Goal: Communication & Community: Answer question/provide support

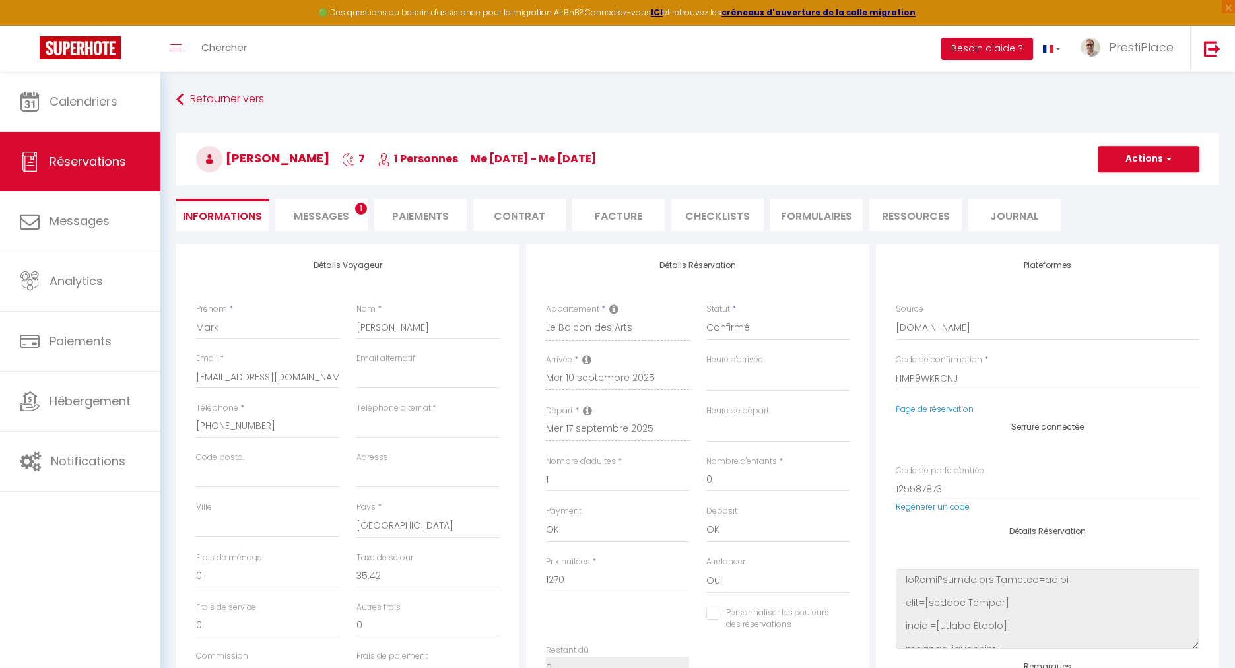
select select "US"
select select "22985"
select select
select select "1"
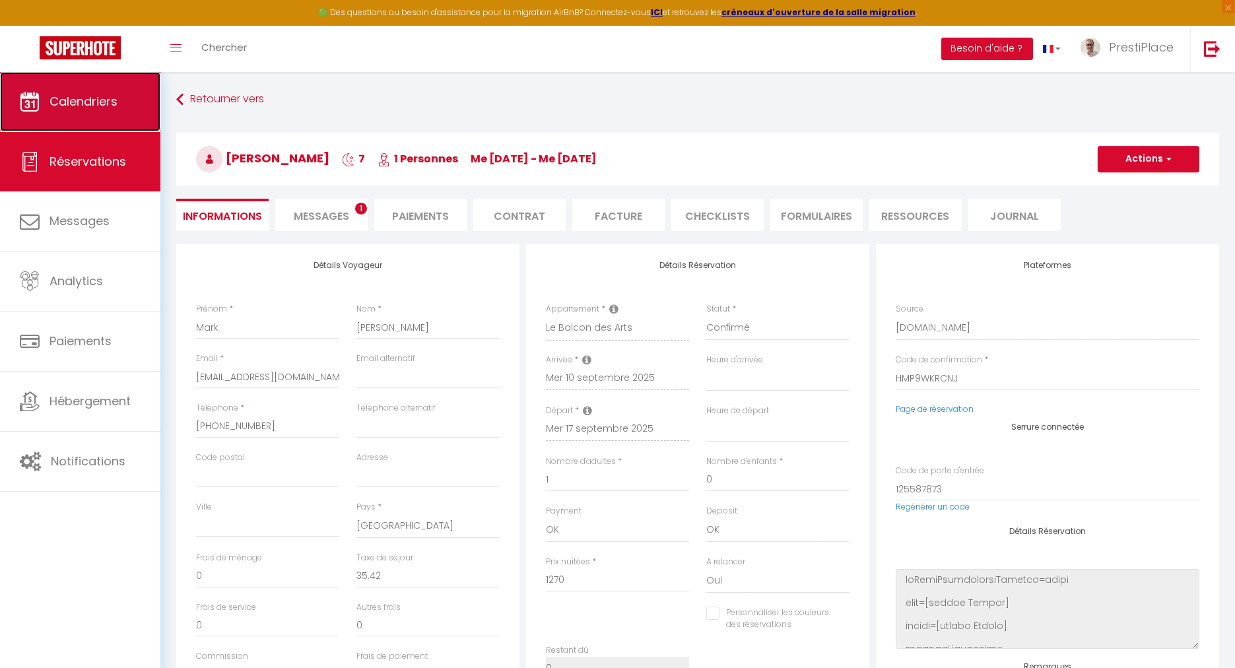
click at [71, 98] on span "Calendriers" at bounding box center [84, 101] width 68 height 17
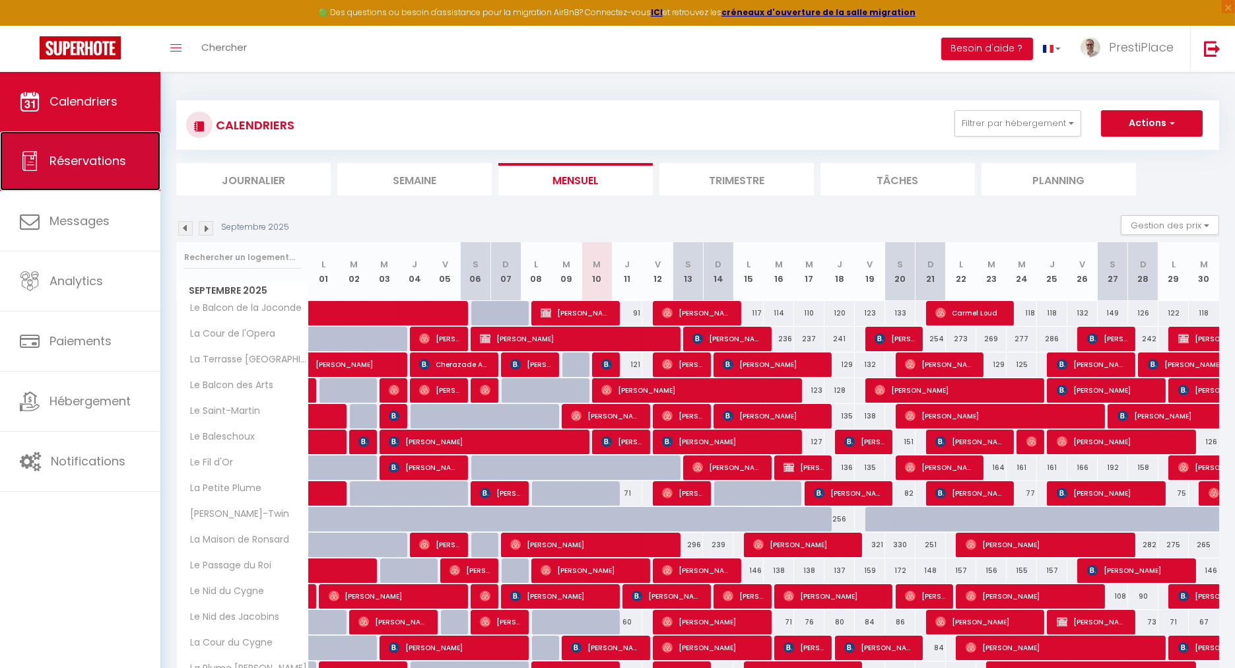
click at [66, 158] on span "Réservations" at bounding box center [88, 160] width 77 height 17
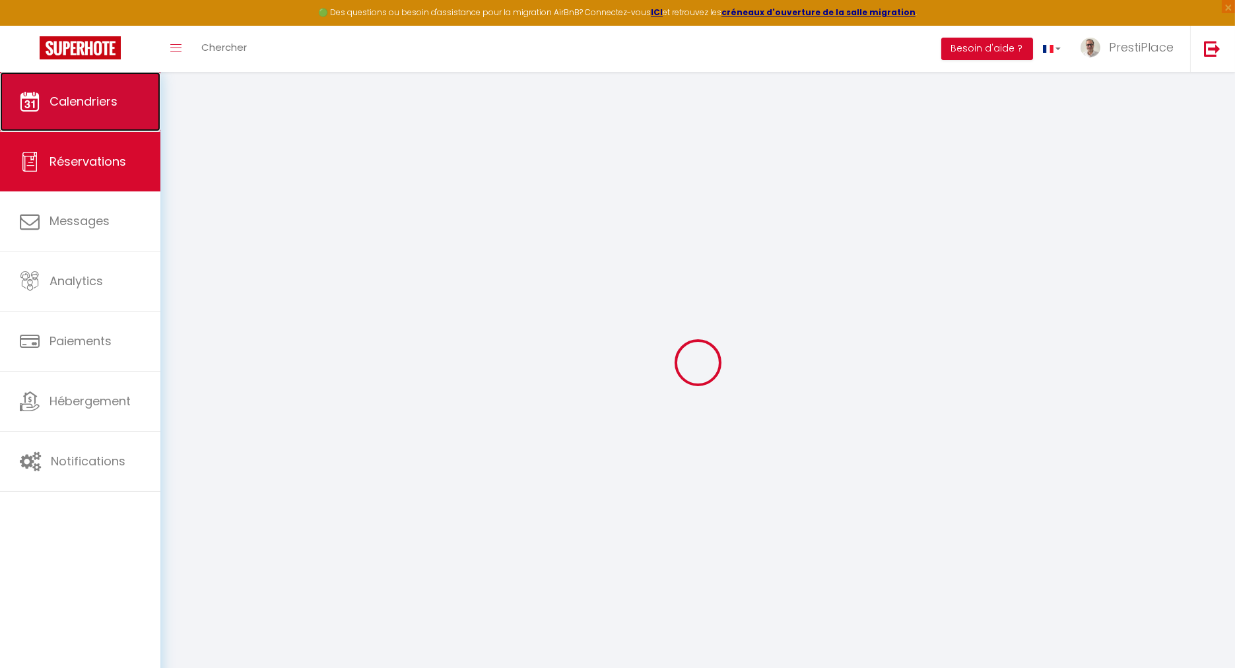
click at [80, 102] on span "Calendriers" at bounding box center [84, 101] width 68 height 17
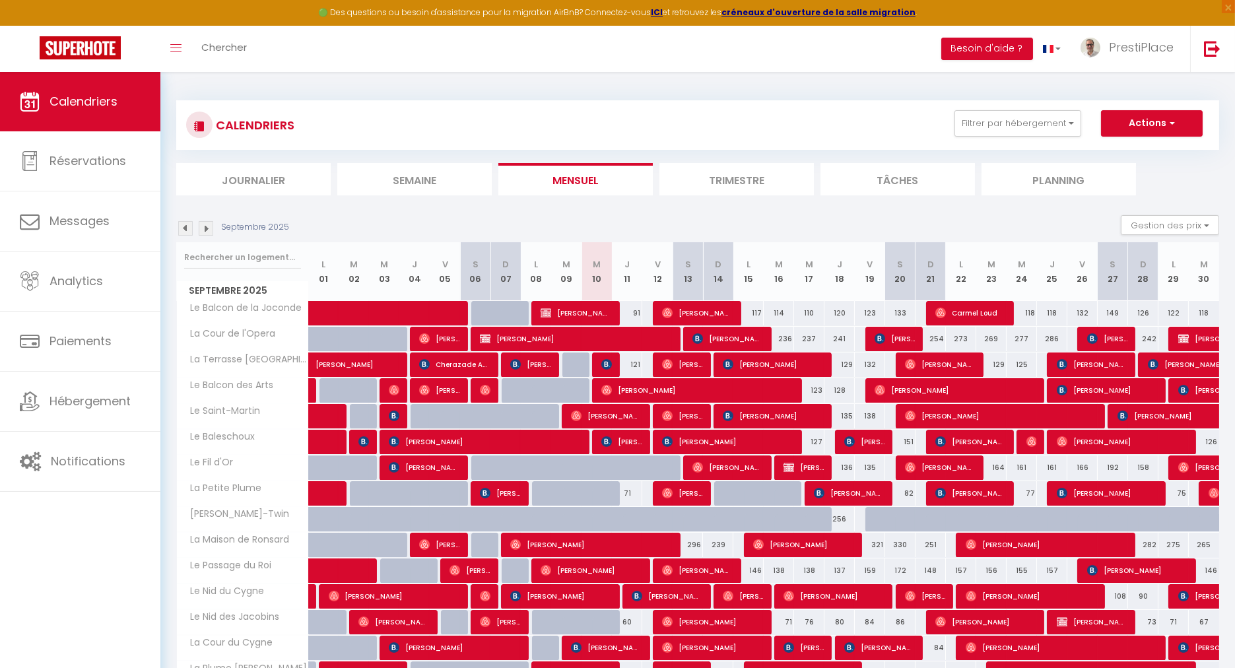
click at [736, 210] on section "Septembre 2025 Gestion des prix Nb Nuits minimum Règles Disponibilité Septembre…" at bounding box center [697, 544] width 1043 height 685
click at [731, 215] on div "Septembre 2025 Gestion des prix Nb Nuits minimum Règles Disponibilité" at bounding box center [697, 228] width 1043 height 27
click at [766, 218] on div "Septembre 2025 Gestion des prix Nb Nuits minimum Règles Disponibilité" at bounding box center [697, 228] width 1043 height 27
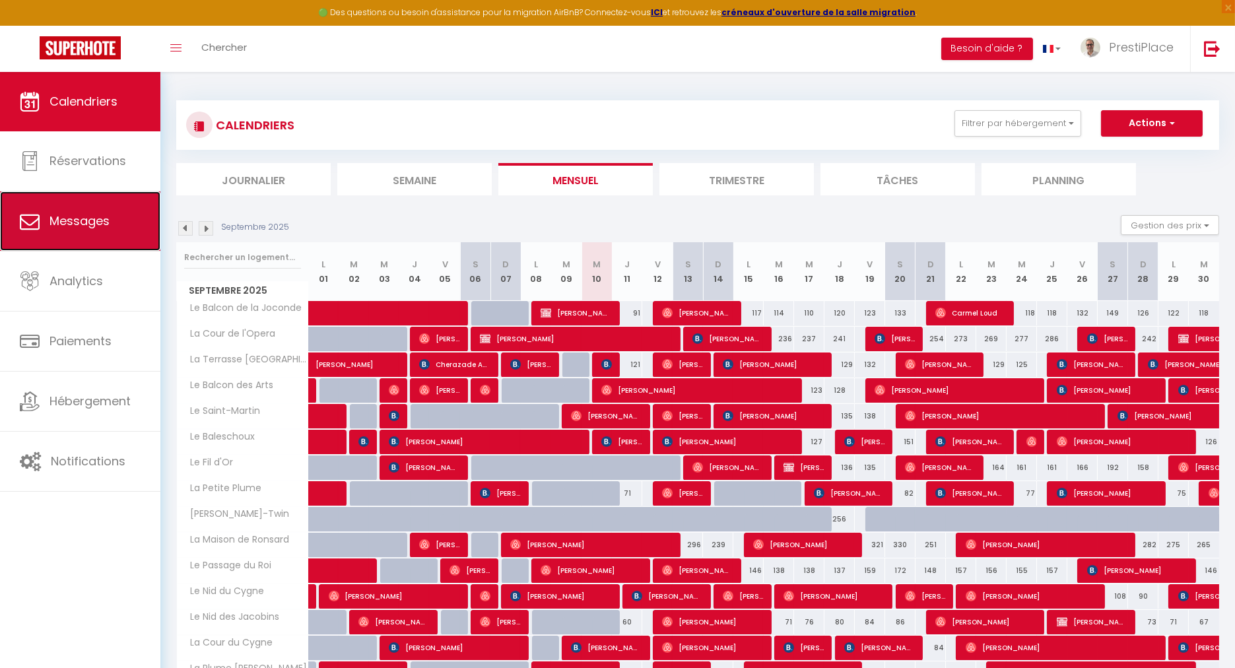
click at [88, 248] on link "Messages" at bounding box center [80, 220] width 160 height 59
select select "message"
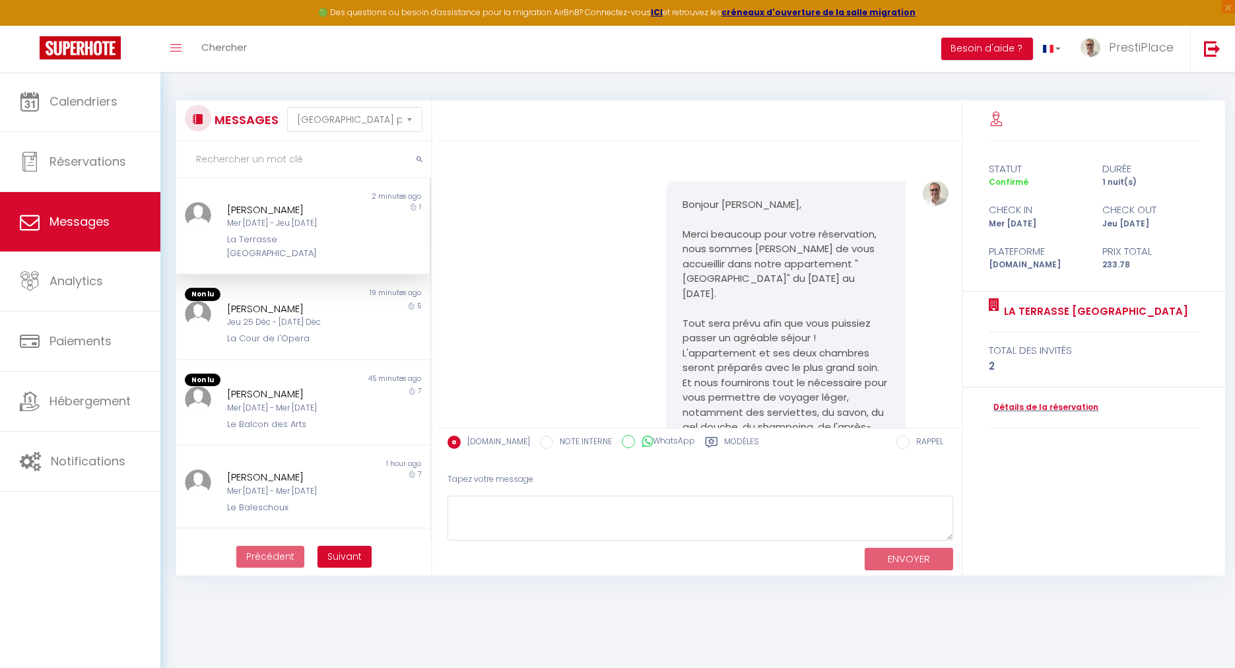
scroll to position [2434, 0]
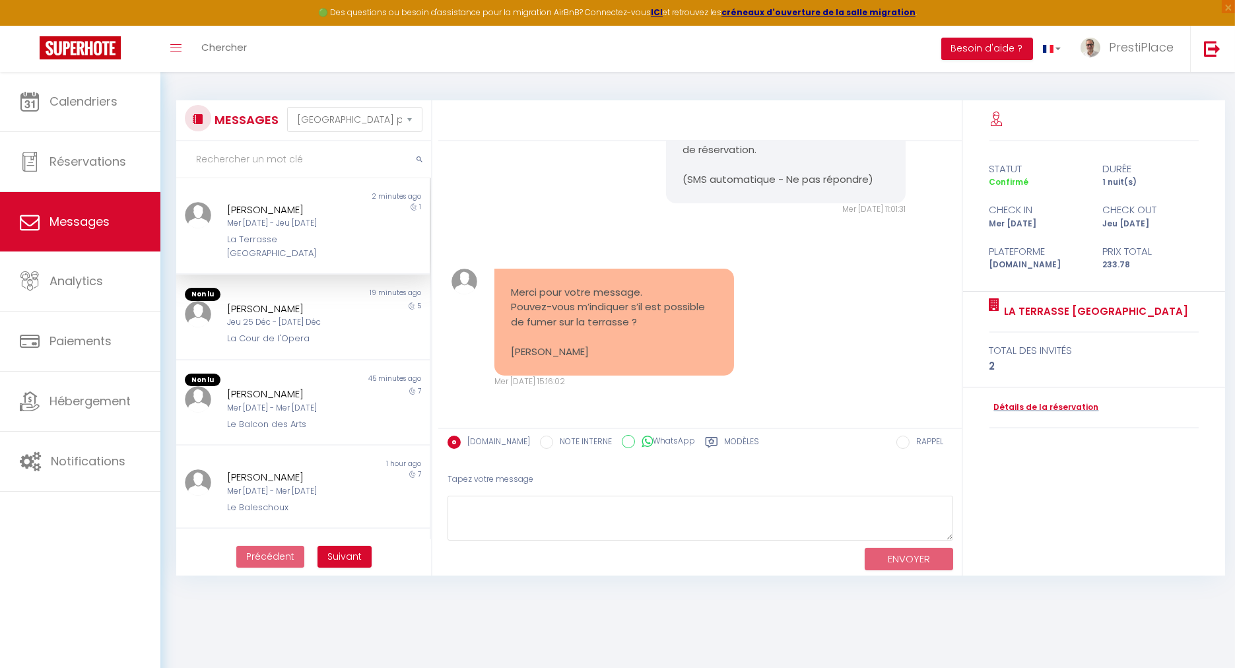
drag, startPoint x: 512, startPoint y: 275, endPoint x: 671, endPoint y: 355, distance: 178.3
click at [671, 355] on pre "Merci pour votre message. Pouvez-vous m’indiquer s’il est possible de fumer sur…" at bounding box center [614, 322] width 207 height 75
copy pre "Merci pour votre message. Pouvez-vous m’indiquer s’il est possible de fumer sur…"
click at [824, 322] on div "Merci pour votre message. Pouvez-vous m’indiquer s’il est possible de fumer sur…" at bounding box center [700, 328] width 514 height 172
click at [543, 515] on textarea at bounding box center [700, 519] width 506 height 46
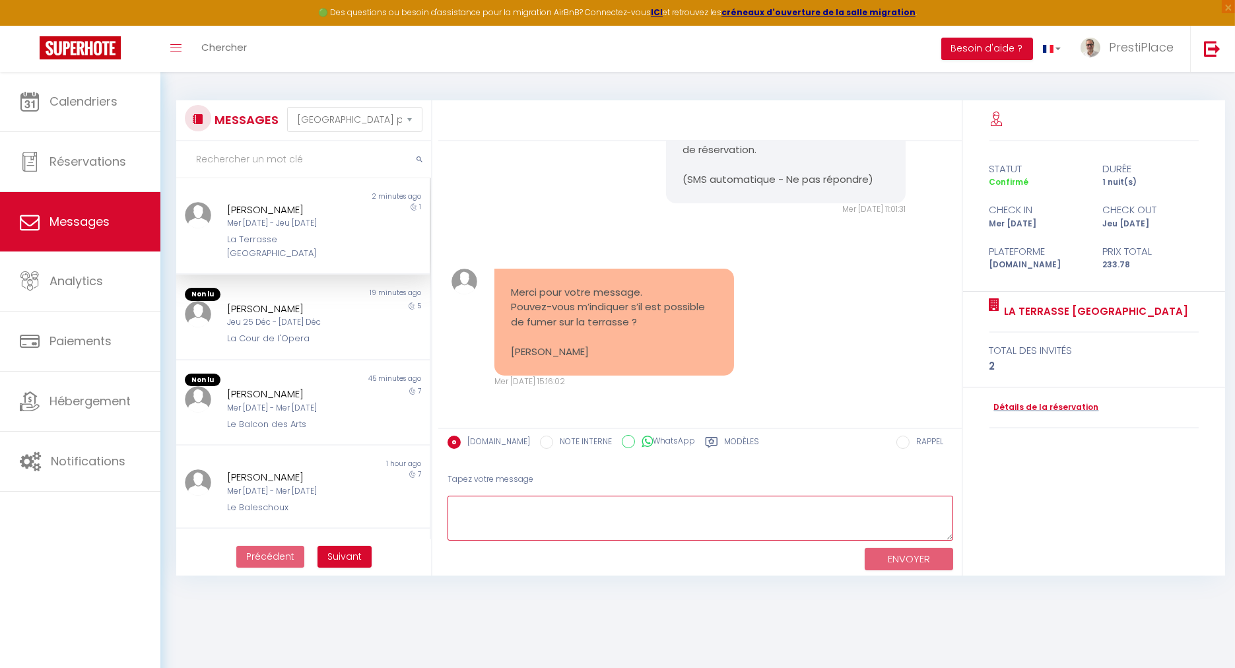
paste textarea "Bonjour [PERSON_NAME], Merci pour votre message. Vous pouvez tout à fait fumer …"
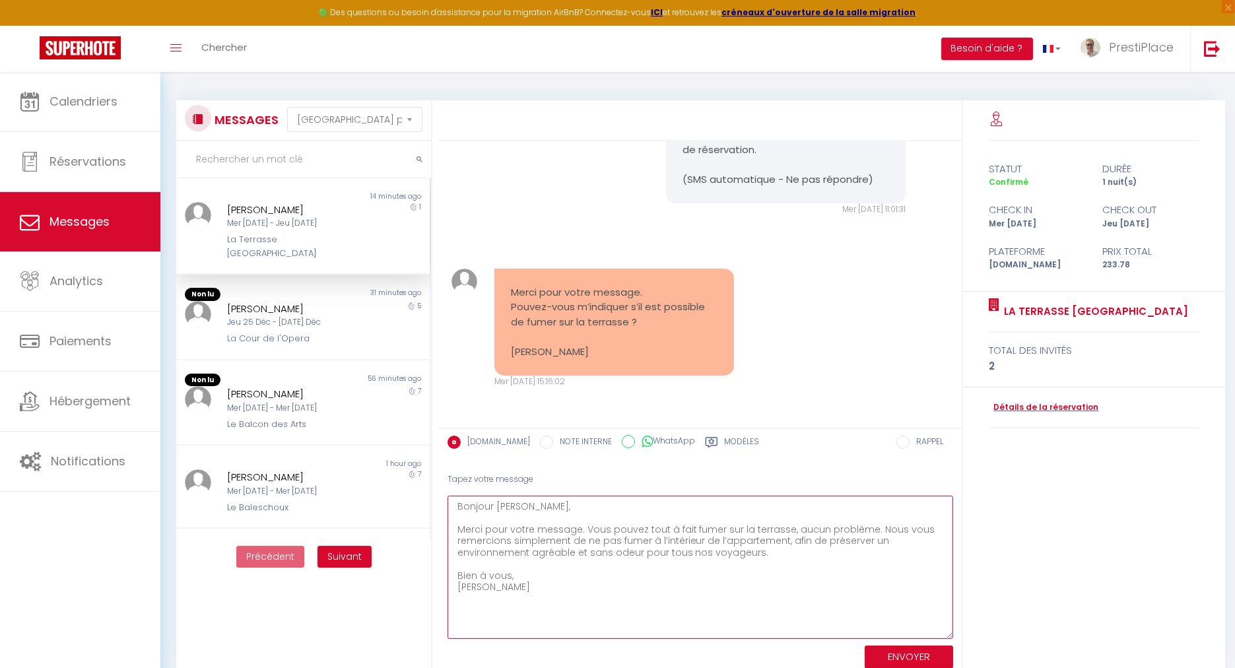
scroll to position [0, 0]
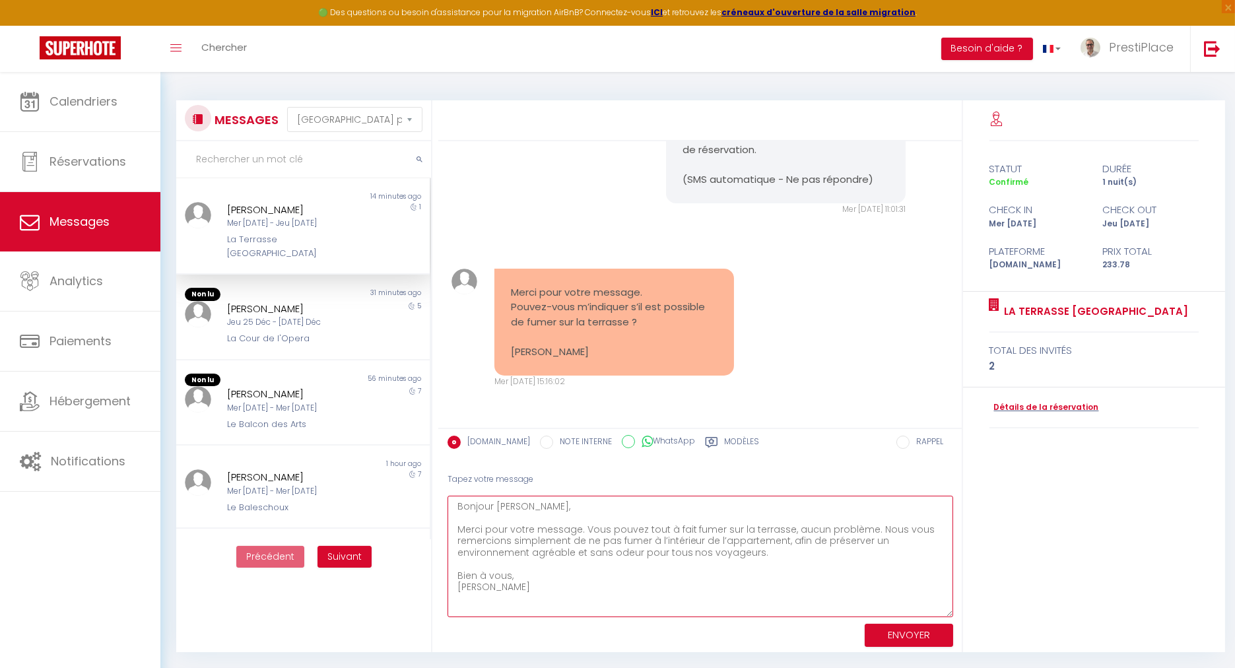
drag, startPoint x: 952, startPoint y: 535, endPoint x: 965, endPoint y: 611, distance: 77.7
click at [965, 611] on div "Bonjour [PERSON_NAME], Merci beaucoup pour votre réservation, nous sommes [PERS…" at bounding box center [835, 376] width 795 height 552
click at [570, 578] on textarea "Bonjour [PERSON_NAME], Merci pour votre message. Vous pouvez tout à fait fumer …" at bounding box center [700, 556] width 506 height 121
click at [628, 524] on textarea "Bonjour [PERSON_NAME], Merci pour votre message. Vous pouvez tout à fait fumer …" at bounding box center [700, 556] width 506 height 121
click at [588, 525] on textarea "Bonjour [PERSON_NAME], Merci pour votre message. Vous pouvez tout à fait fumer …" at bounding box center [700, 556] width 506 height 121
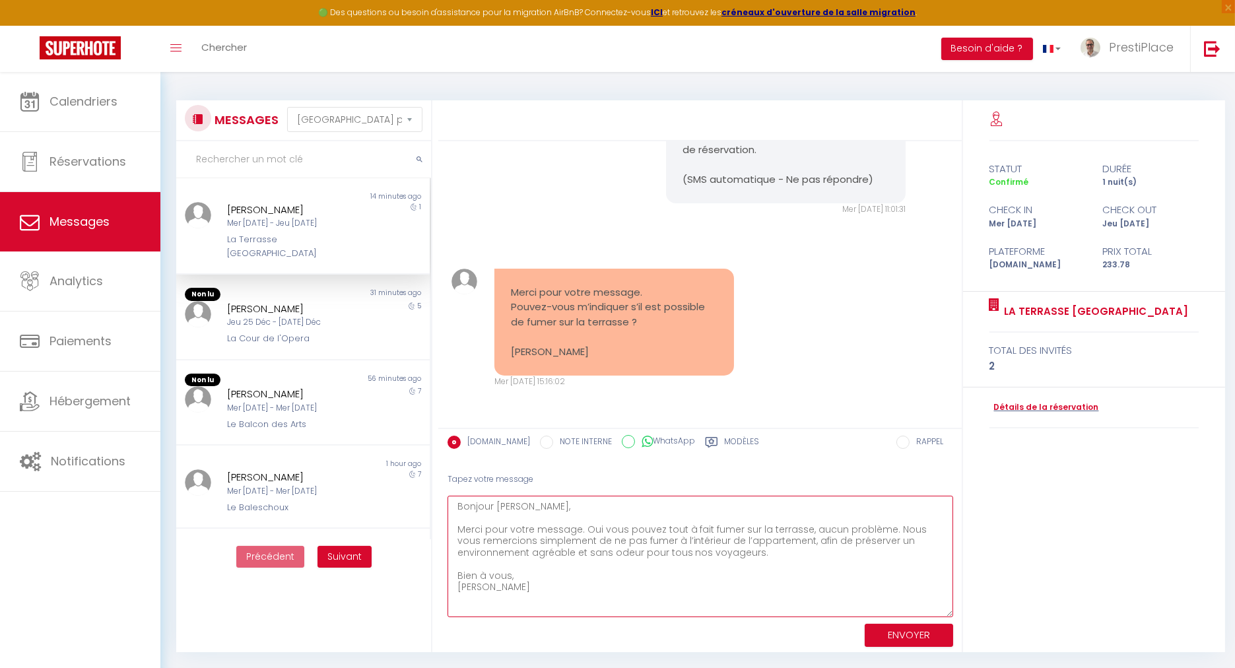
drag, startPoint x: 647, startPoint y: 541, endPoint x: 886, endPoint y: 527, distance: 239.3
click at [886, 527] on textarea "Bonjour [PERSON_NAME], Merci pour votre message. Oui vous pouvez tout à fait fu…" at bounding box center [700, 556] width 506 height 121
paste textarea "Nous vous remercions simplement de ne pas fumer"
click at [610, 537] on textarea "Bonjour [PERSON_NAME], Merci pour votre message. Oui vous pouvez tout à fait fu…" at bounding box center [700, 556] width 506 height 121
click at [842, 540] on textarea "Bonjour [PERSON_NAME], Merci pour votre message. Oui vous pouvez tout à fait fu…" at bounding box center [700, 556] width 506 height 121
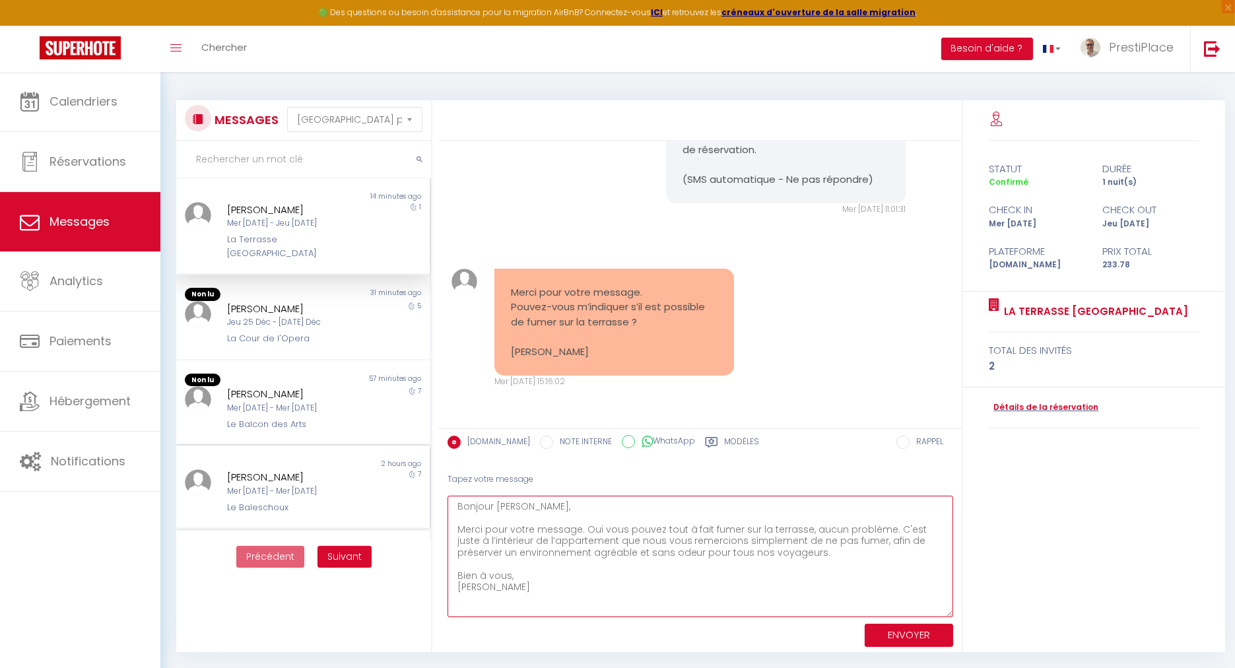
drag, startPoint x: 589, startPoint y: 586, endPoint x: 414, endPoint y: 479, distance: 204.4
click at [414, 479] on div "MESSAGES Trier par date de réservation [GEOGRAPHIC_DATA] par date de message No…" at bounding box center [698, 376] width 1060 height 552
click at [500, 568] on textarea "Bonjour [PERSON_NAME], Merci pour votre message. Oui vous pouvez tout à fait fu…" at bounding box center [700, 556] width 506 height 121
drag, startPoint x: 527, startPoint y: 585, endPoint x: 455, endPoint y: 502, distance: 110.0
click at [455, 502] on textarea "Bonjour [PERSON_NAME], Merci pour votre message. Oui vous pouvez tout à fait fu…" at bounding box center [700, 556] width 506 height 121
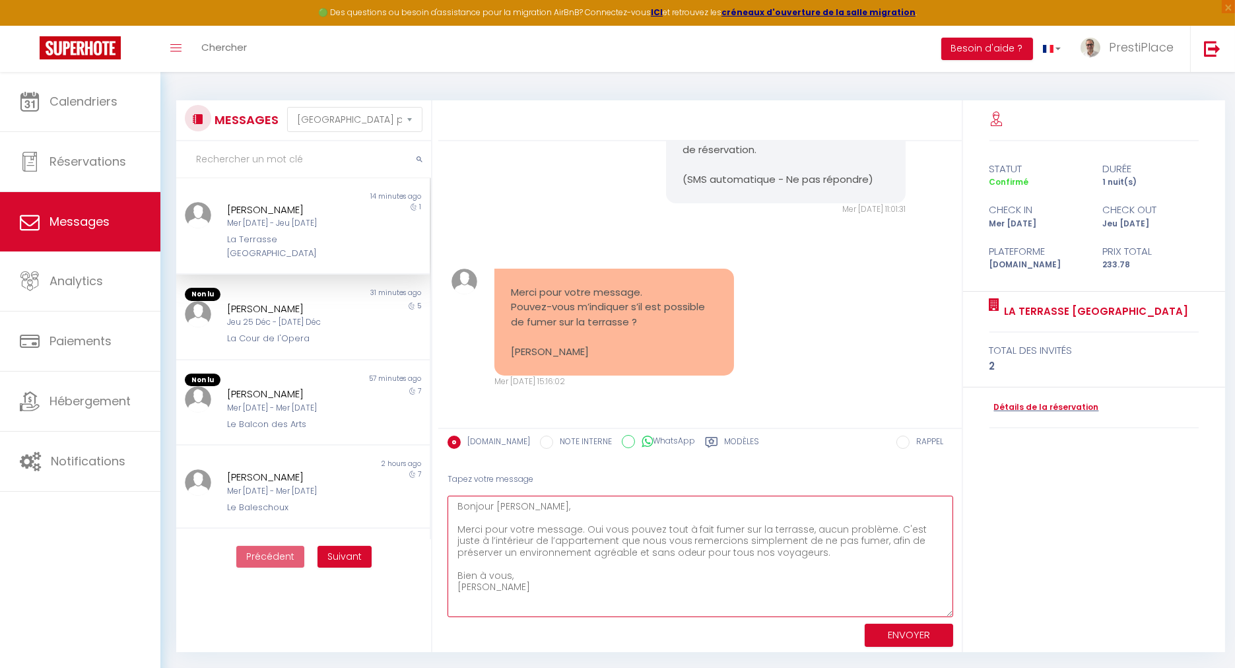
paste textarea "Aucun souci pour fumer sur la terrasse. Nous vous demandons simplement de ne pa…"
click at [459, 527] on textarea "Bonjour [PERSON_NAME], Merci pour votre message. Aucun souci pour fumer sur la …" at bounding box center [700, 556] width 506 height 121
click at [754, 573] on textarea "Bonjour [PERSON_NAME], Avec plaisir ! Merci pour votre message, aucun souci pou…" at bounding box center [700, 556] width 506 height 121
drag, startPoint x: 911, startPoint y: 528, endPoint x: 873, endPoint y: 525, distance: 37.8
click at [873, 525] on textarea "Bonjour [PERSON_NAME], Avec plaisir ! Merci pour votre message, aucun souci pou…" at bounding box center [700, 556] width 506 height 121
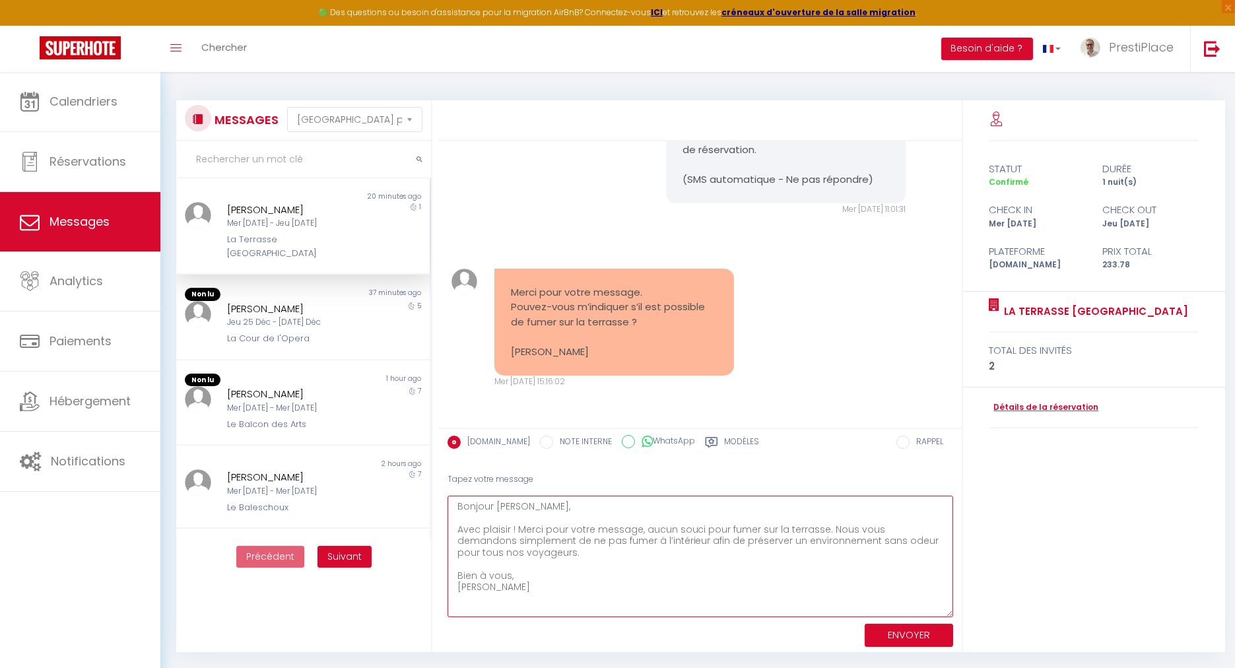
click at [688, 584] on textarea "Bonjour [PERSON_NAME], Avec plaisir ! Merci pour votre message, aucun souci pou…" at bounding box center [700, 556] width 506 height 121
click at [594, 591] on textarea "Bonjour [PERSON_NAME], Avec plaisir ! Merci pour votre message, aucun souci pou…" at bounding box center [700, 556] width 506 height 121
click at [606, 508] on textarea "Bonjour [PERSON_NAME], Avec plaisir ! Merci pour votre message, aucun souci pou…" at bounding box center [700, 556] width 506 height 121
click at [615, 594] on textarea "Bonjour [PERSON_NAME], Avec plaisir ! Merci pour votre message, aucun souci pou…" at bounding box center [700, 556] width 506 height 121
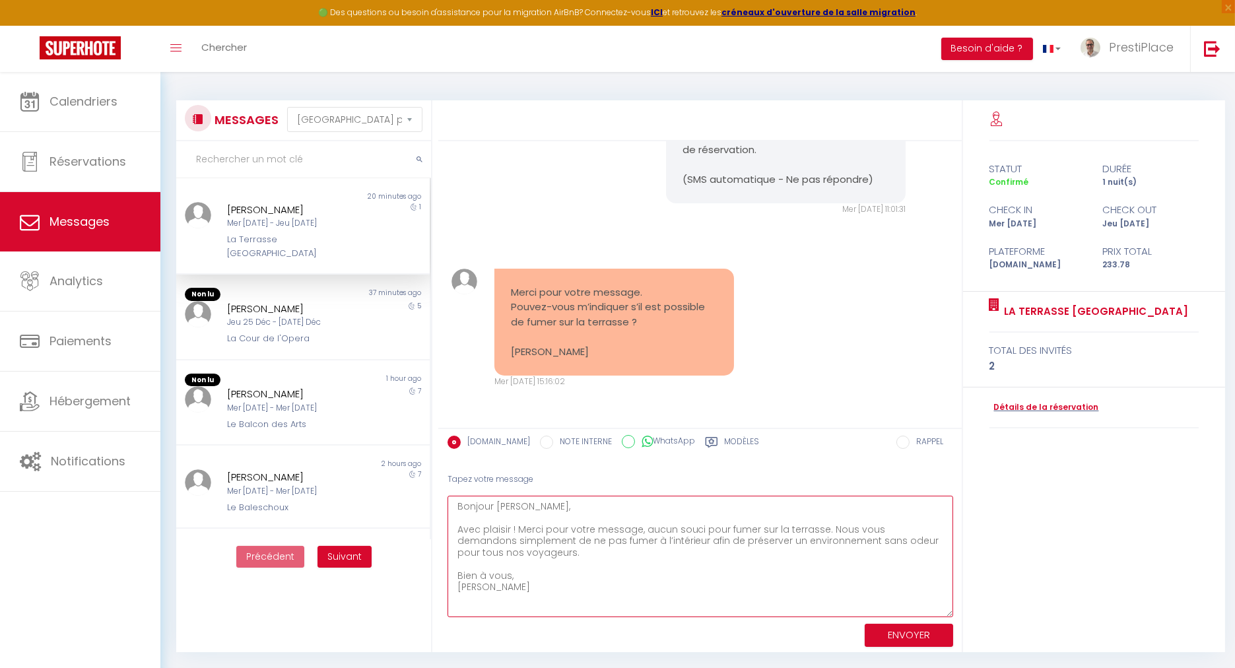
click at [644, 531] on textarea "Bonjour [PERSON_NAME], Avec plaisir ! Merci pour votre message, aucun souci pou…" at bounding box center [700, 556] width 506 height 121
click at [620, 584] on textarea "Bonjour [PERSON_NAME], Avec plaisir, merci pour votre message. Aucun souci pour…" at bounding box center [700, 556] width 506 height 121
click at [644, 541] on textarea "Bonjour [PERSON_NAME], Avec plaisir, merci pour votre message. Aucun souci pour…" at bounding box center [700, 556] width 506 height 121
type textarea "Bonjour [PERSON_NAME], Avec plaisir, merci pour votre message. Aucun souci pour…"
click at [652, 578] on textarea "Bonjour [PERSON_NAME], Avec plaisir, merci pour votre message. Aucun souci pour…" at bounding box center [700, 556] width 506 height 121
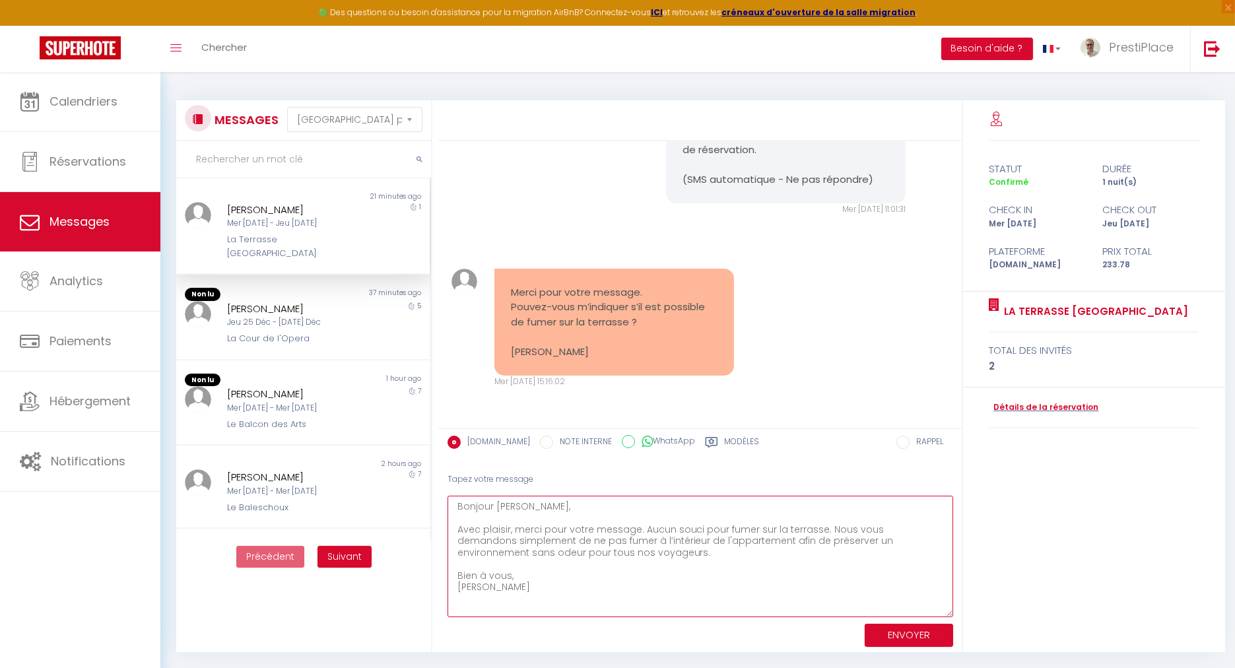
click at [657, 592] on textarea "Bonjour [PERSON_NAME], Avec plaisir, merci pour votre message. Aucun souci pour…" at bounding box center [700, 556] width 506 height 121
click at [904, 638] on button "ENVOYER" at bounding box center [909, 635] width 88 height 23
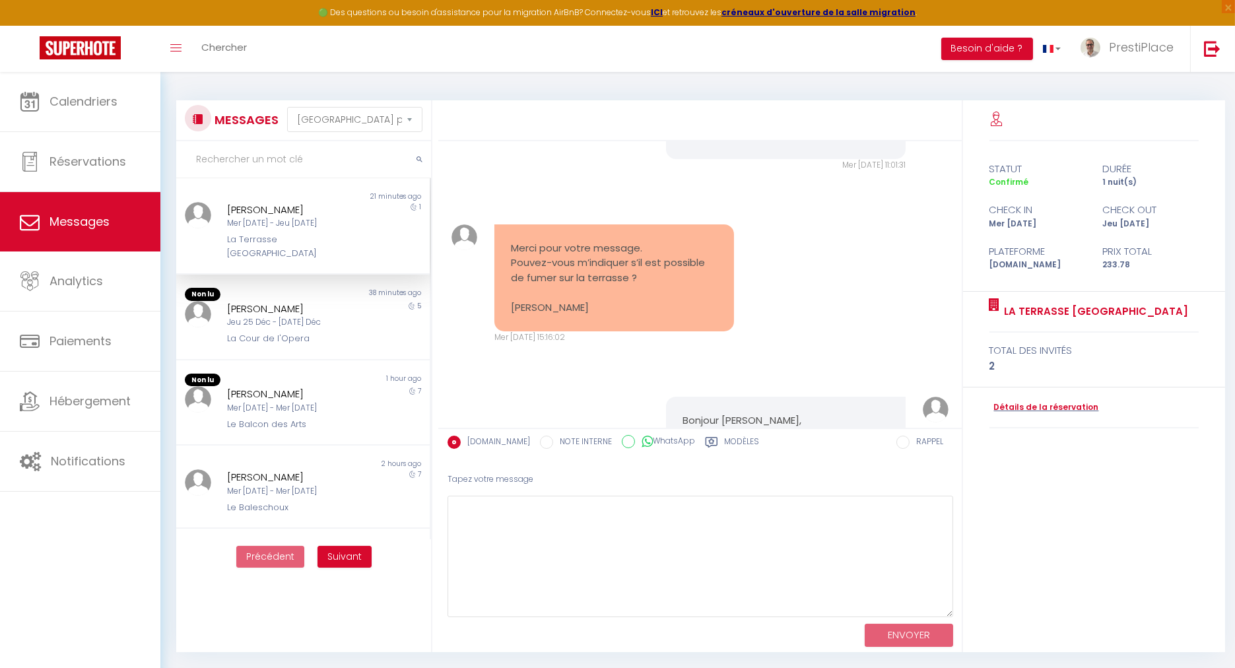
scroll to position [2711, 0]
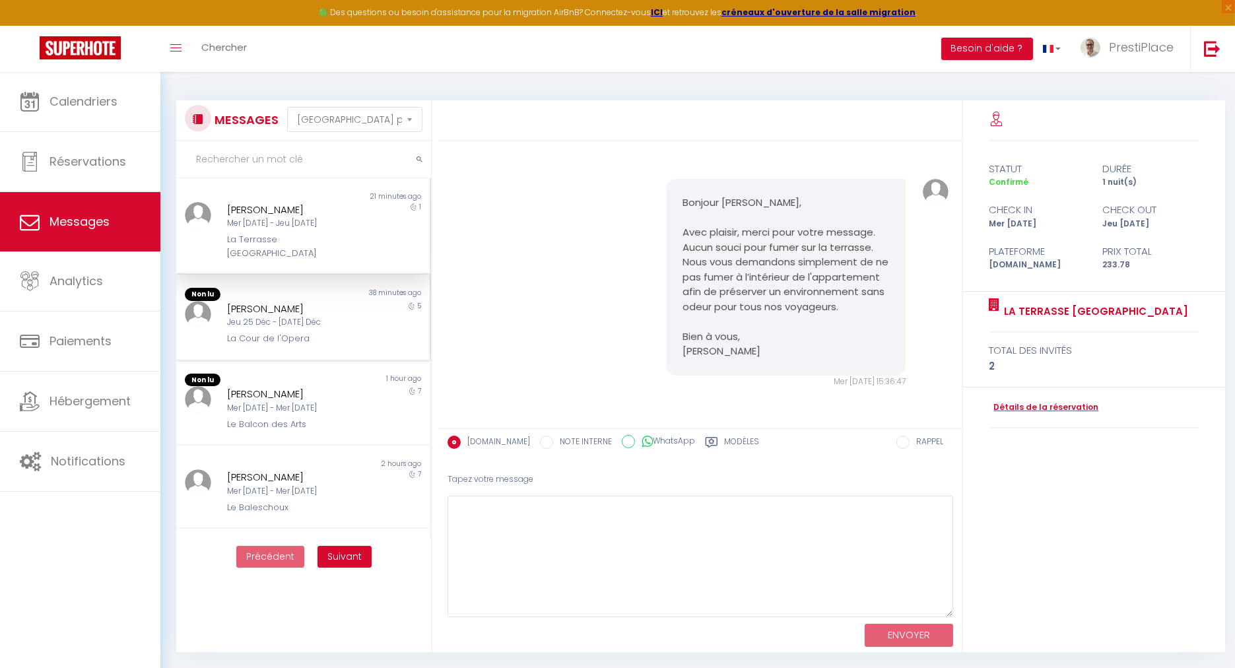
click at [286, 301] on div "[PERSON_NAME]" at bounding box center [292, 309] width 131 height 16
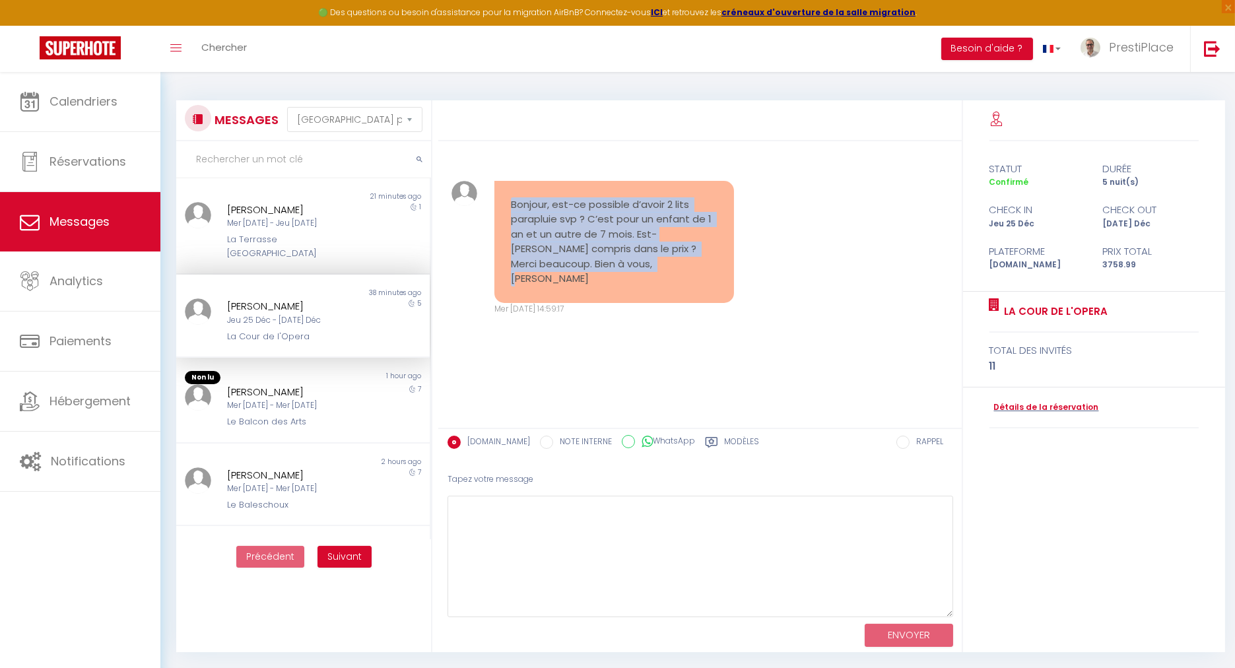
drag, startPoint x: 513, startPoint y: 199, endPoint x: 672, endPoint y: 285, distance: 181.0
click at [672, 285] on div "Bonjour, est-ce possible d’avoir 2 lits parapluie svp ? C’est pour un enfant de…" at bounding box center [614, 242] width 240 height 122
copy pre "Bonjour, est-ce possible d’avoir 2 lits parapluie svp ? C’est pour un enfant de…"
click at [1051, 405] on link "Détails de la réservation" at bounding box center [1044, 407] width 110 height 13
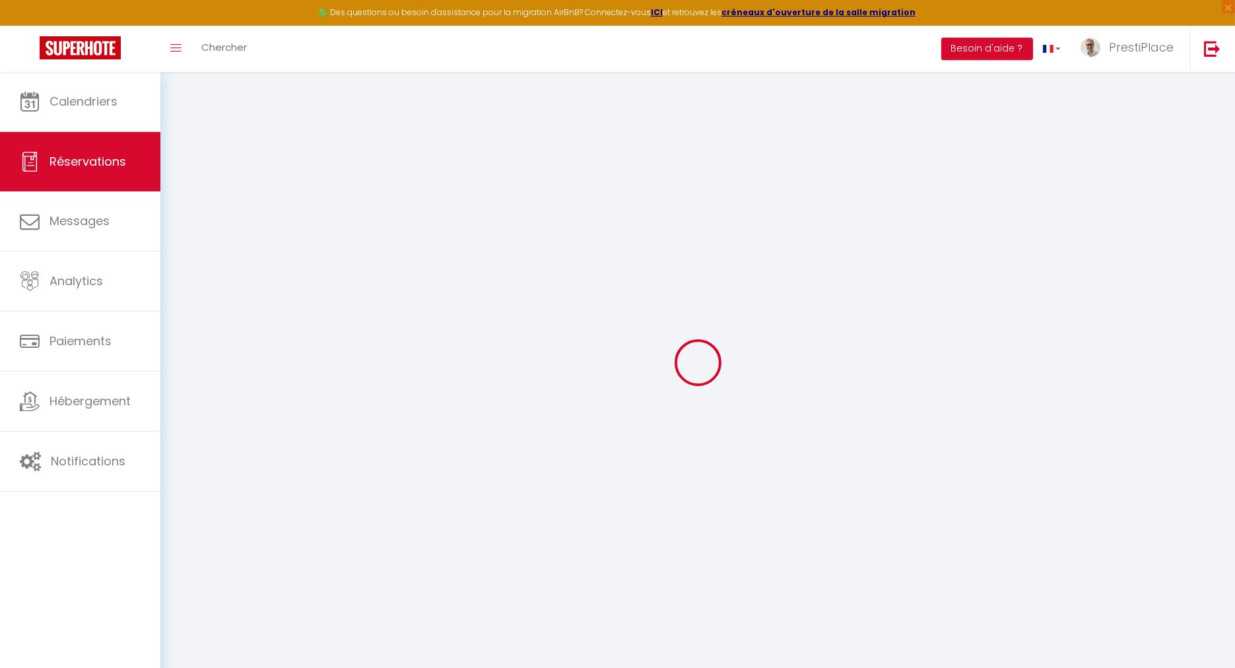
type input "[PERSON_NAME]"
type input "[EMAIL_ADDRESS][DOMAIN_NAME]"
type input "[PHONE_NUMBER]"
type input "[STREET_ADDRESS]"
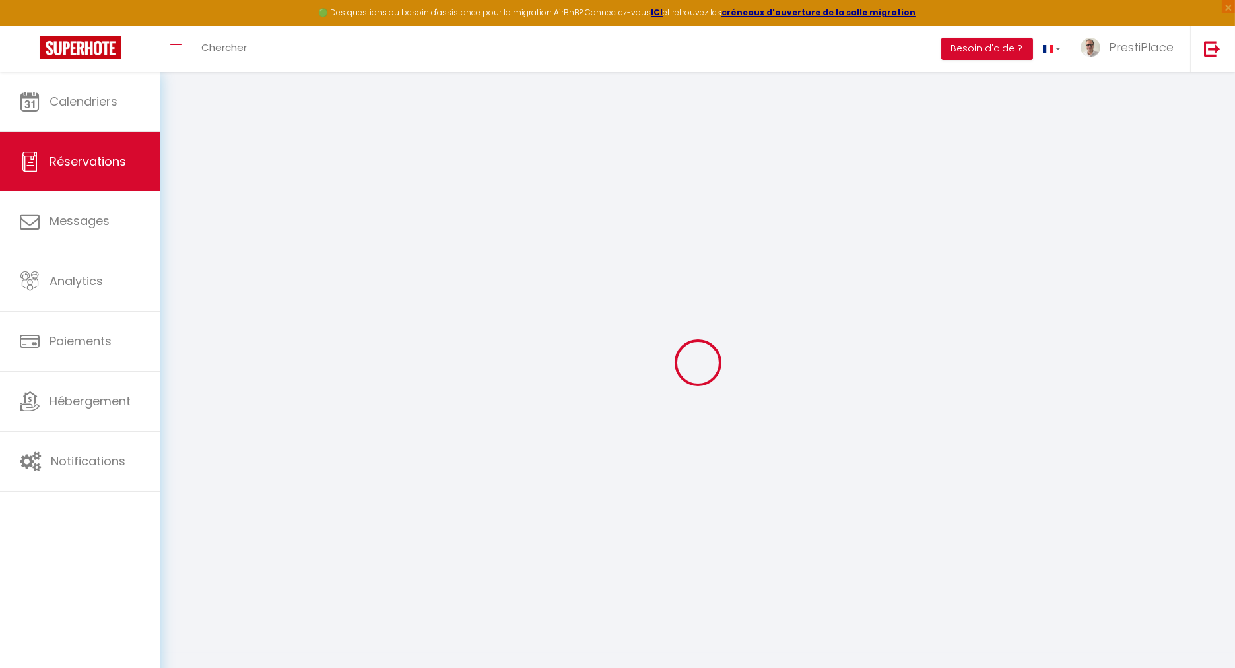
type input "Vincennes"
select select "FR"
type input "40"
type input "610.22"
type input "52.63"
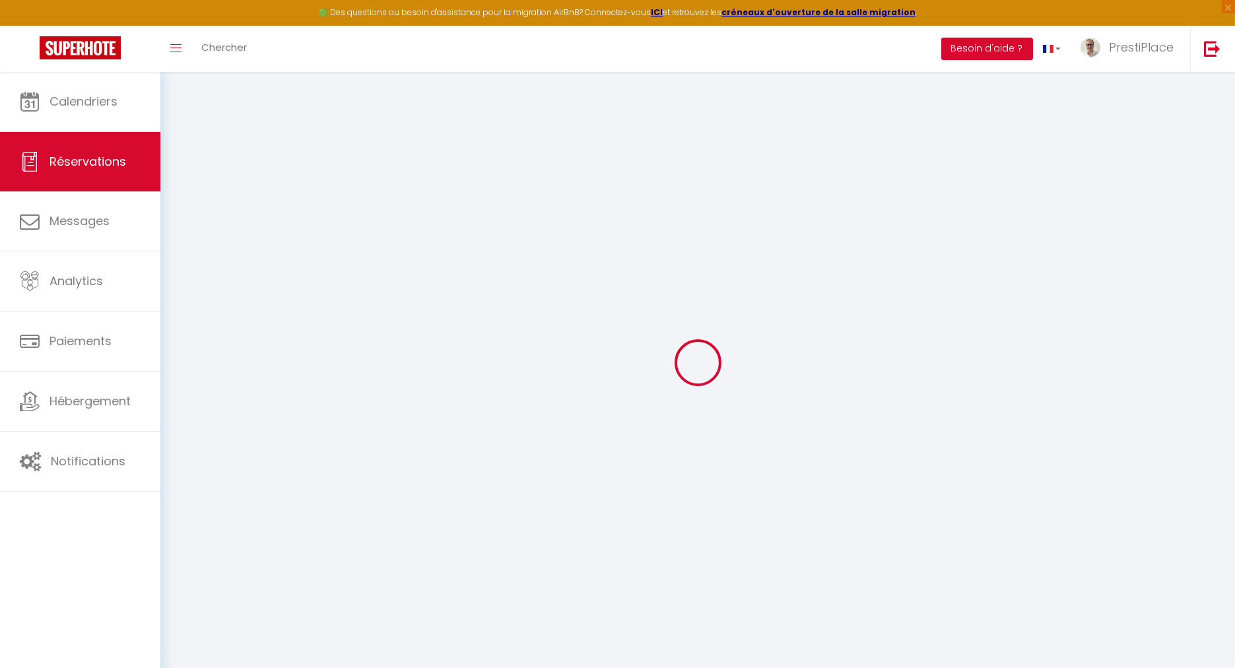
select select "32452"
select select "0"
select select
type input "7"
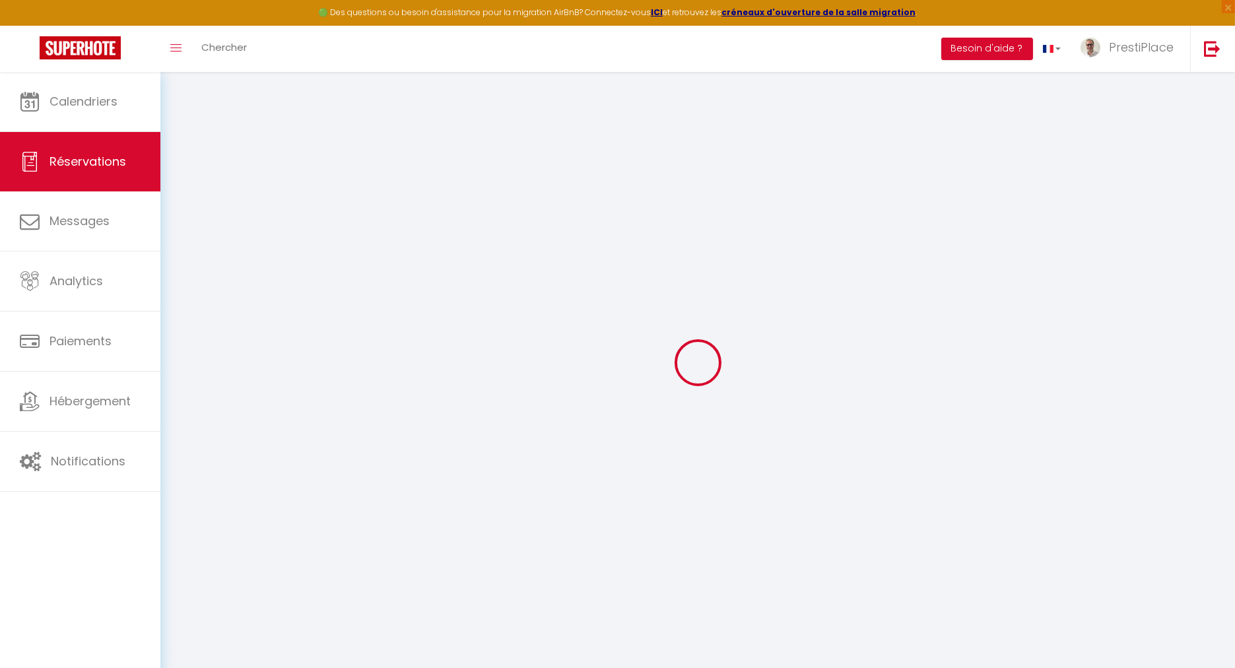
type input "4"
select select "10"
select select "15"
type input "3389.51"
checkbox input "false"
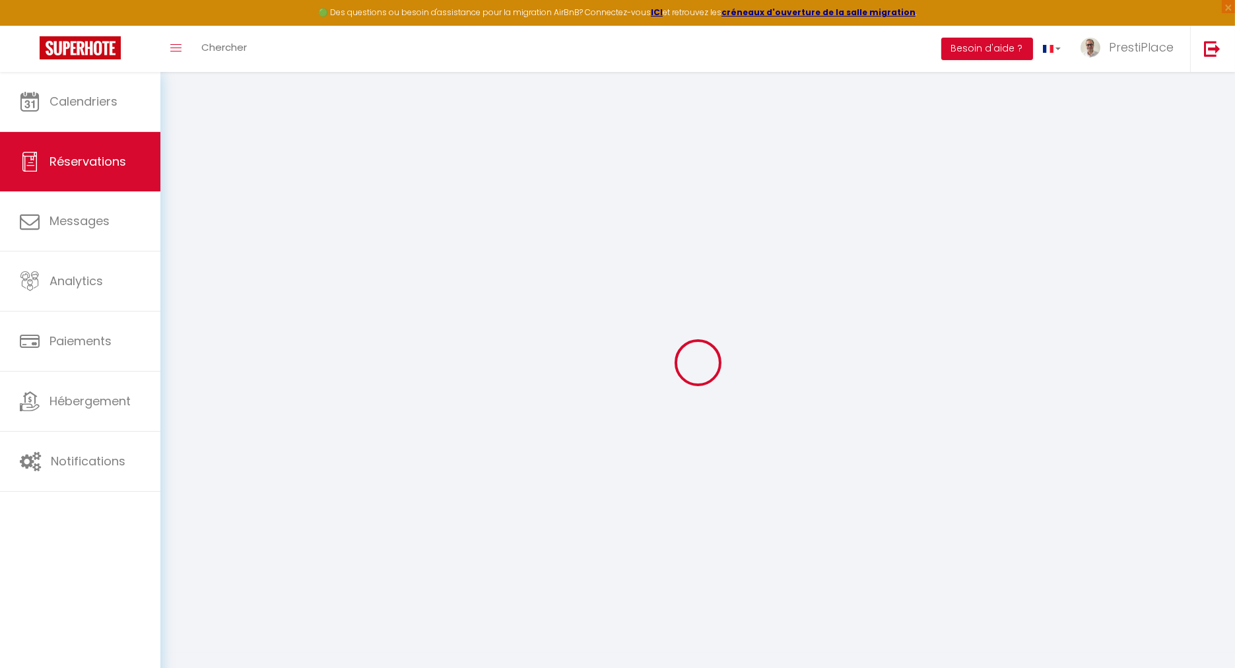
type input "3718.99"
select select "2"
type input "0"
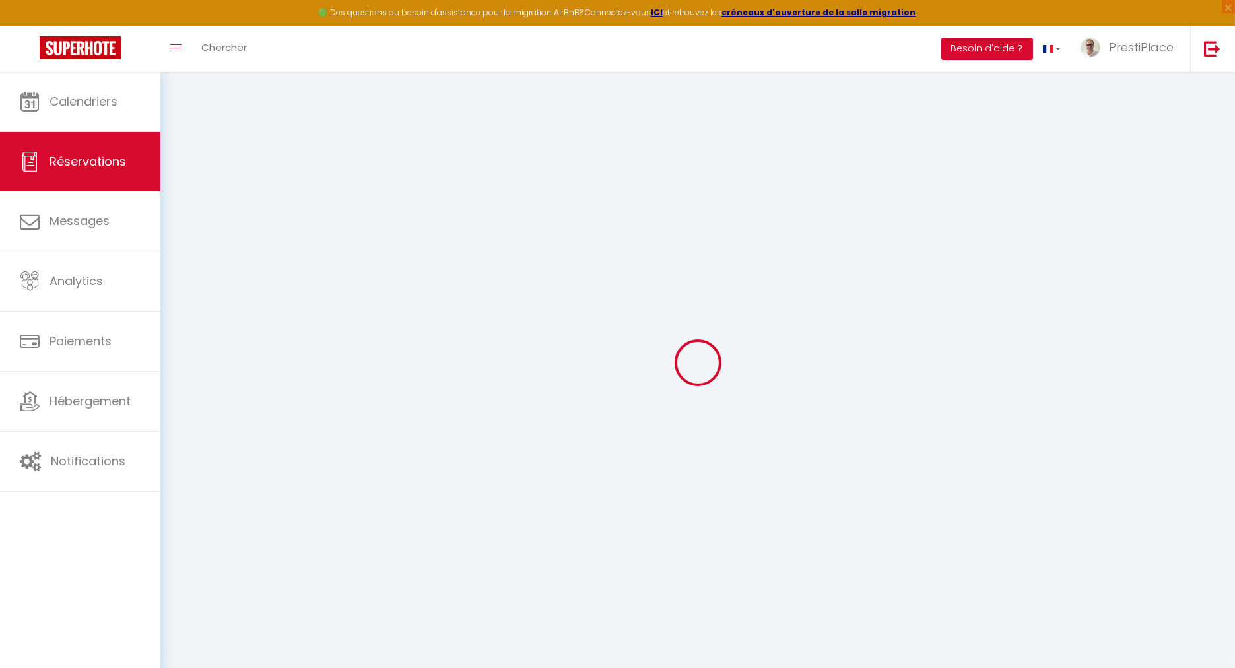
select select
select select "14"
checkbox input "false"
select select
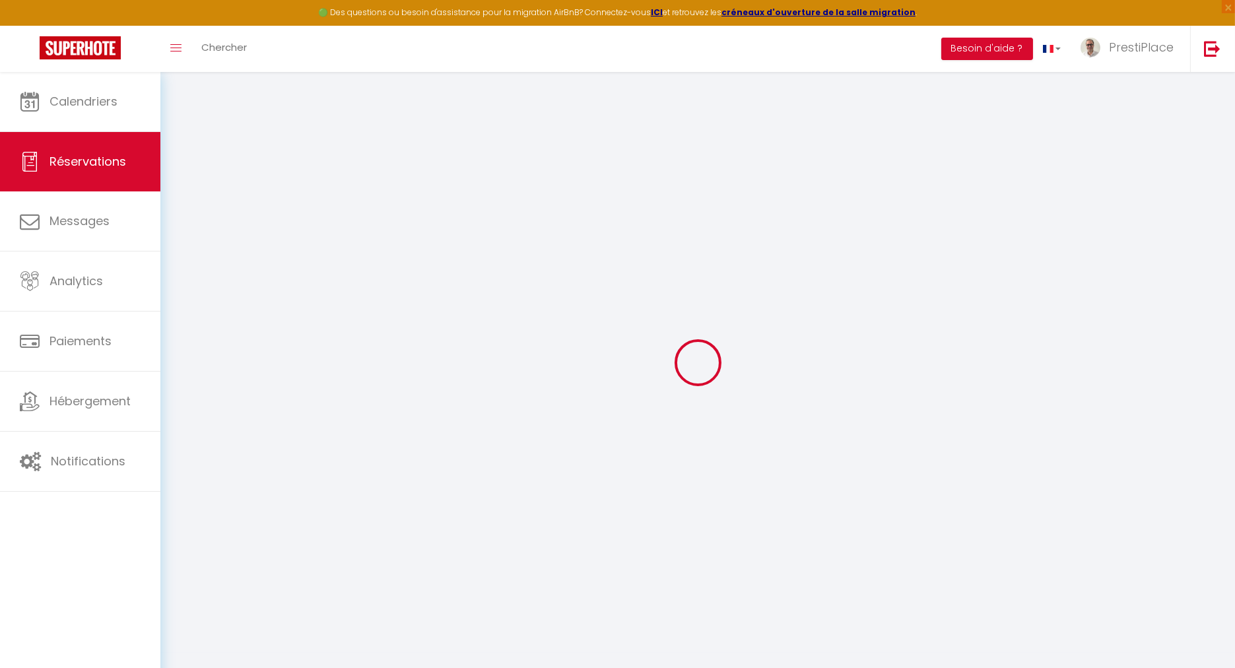
select select
checkbox input "false"
select select
checkbox input "false"
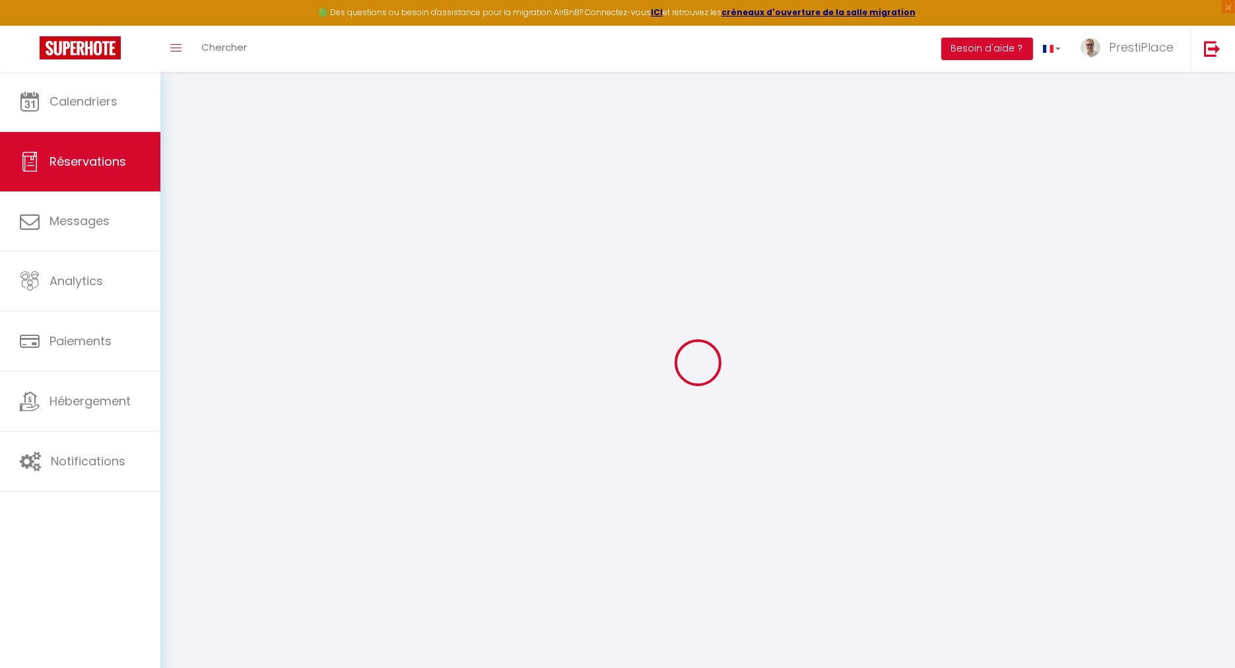
type textarea "** THIS RESERVATION HAS BEEN PRE-PAID ** BOOKING NOTE : Payment charge is EUR 5…"
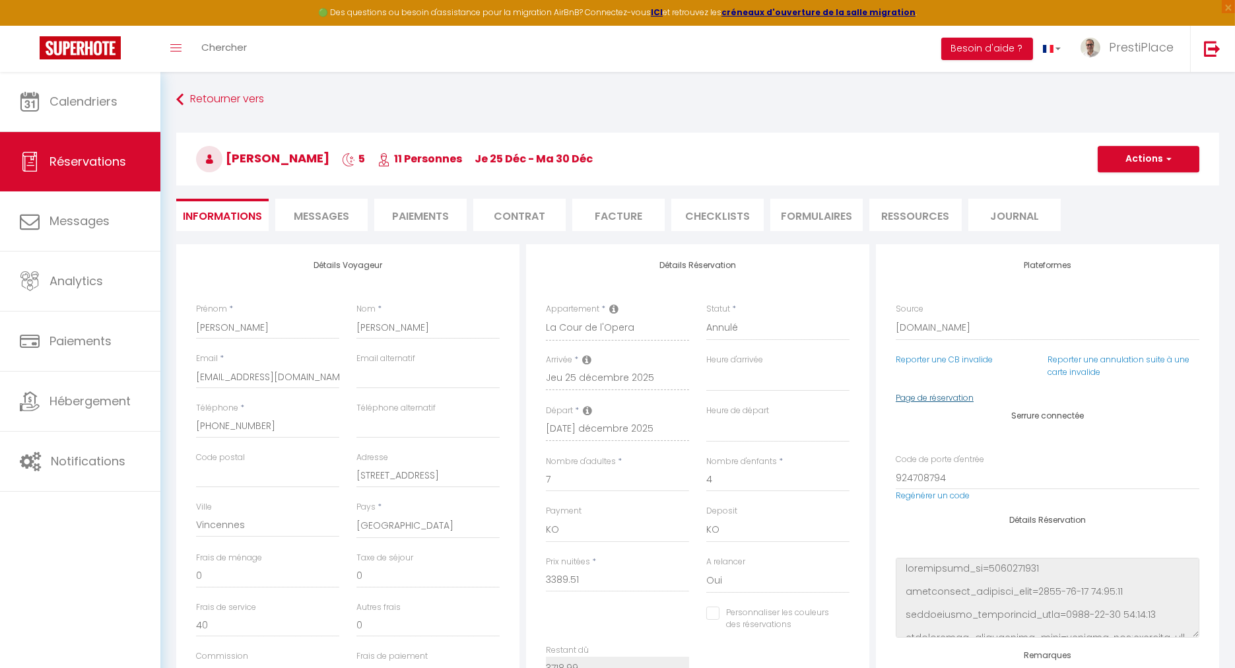
type input "160"
type input "169.48"
select select
checkbox input "false"
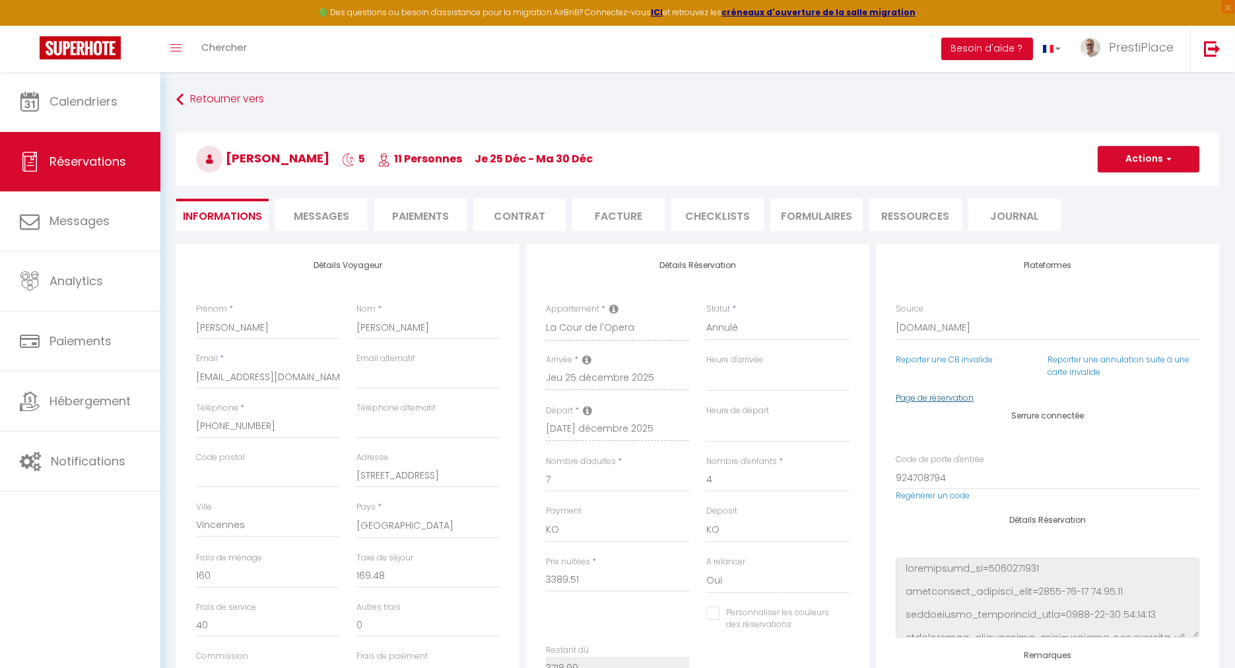
select select
click at [924, 401] on link "Page de réservation" at bounding box center [935, 397] width 78 height 11
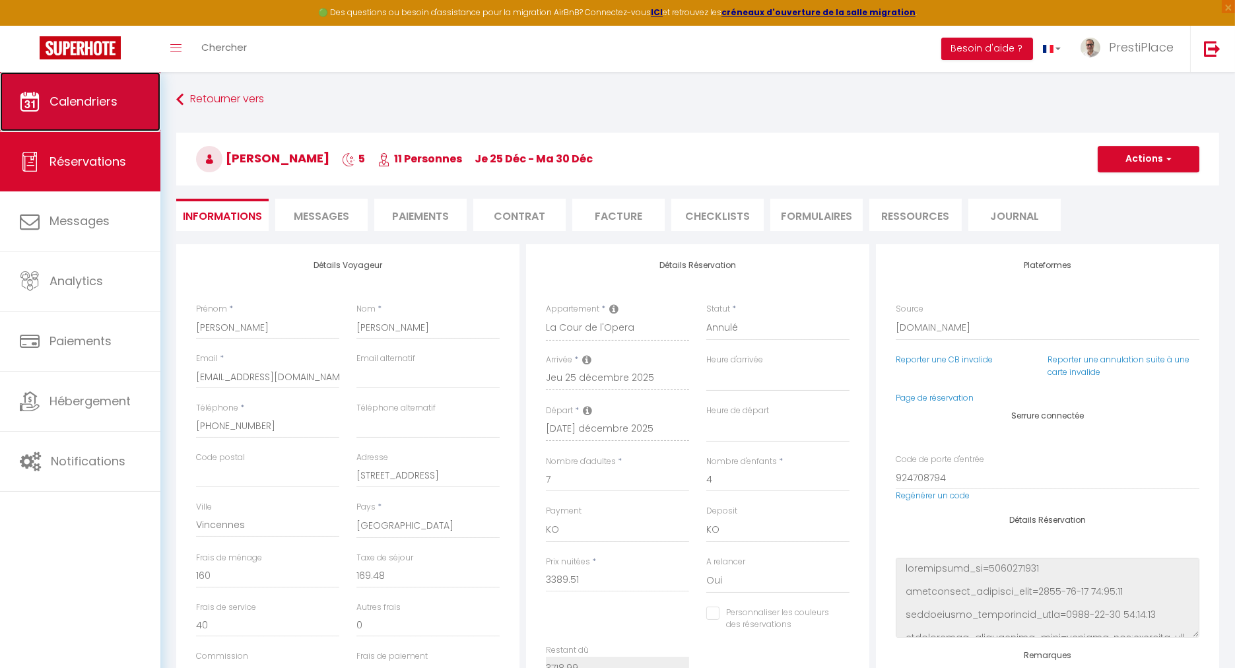
click at [59, 112] on link "Calendriers" at bounding box center [80, 101] width 160 height 59
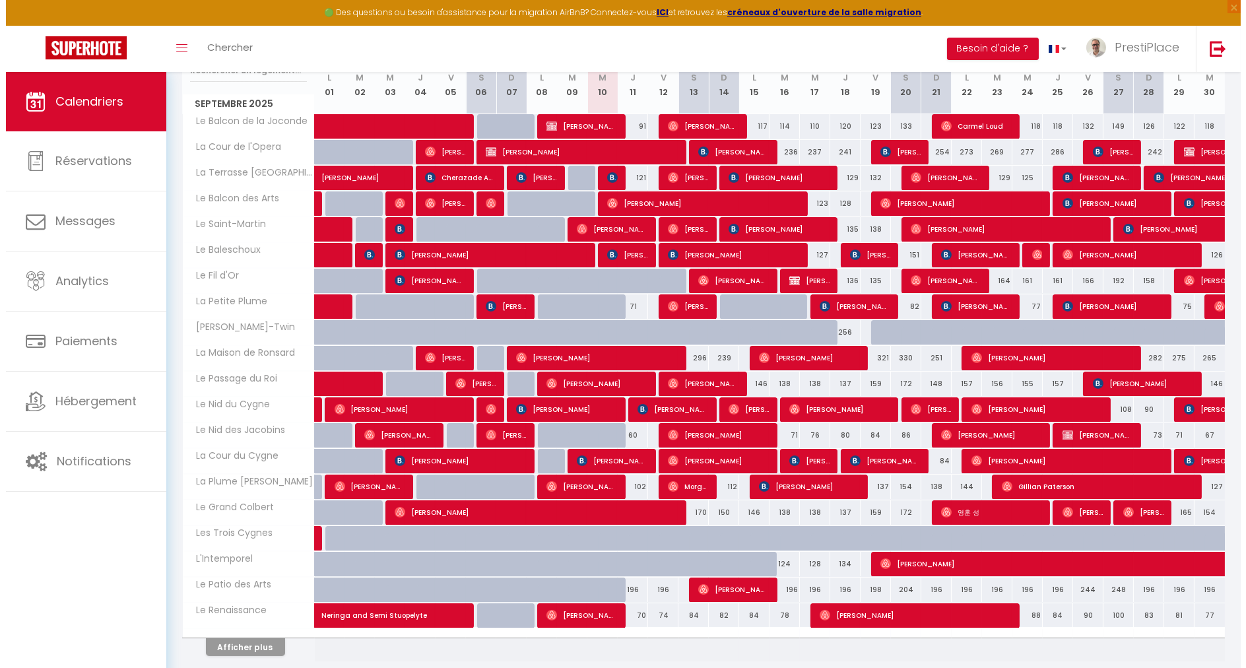
scroll to position [220, 0]
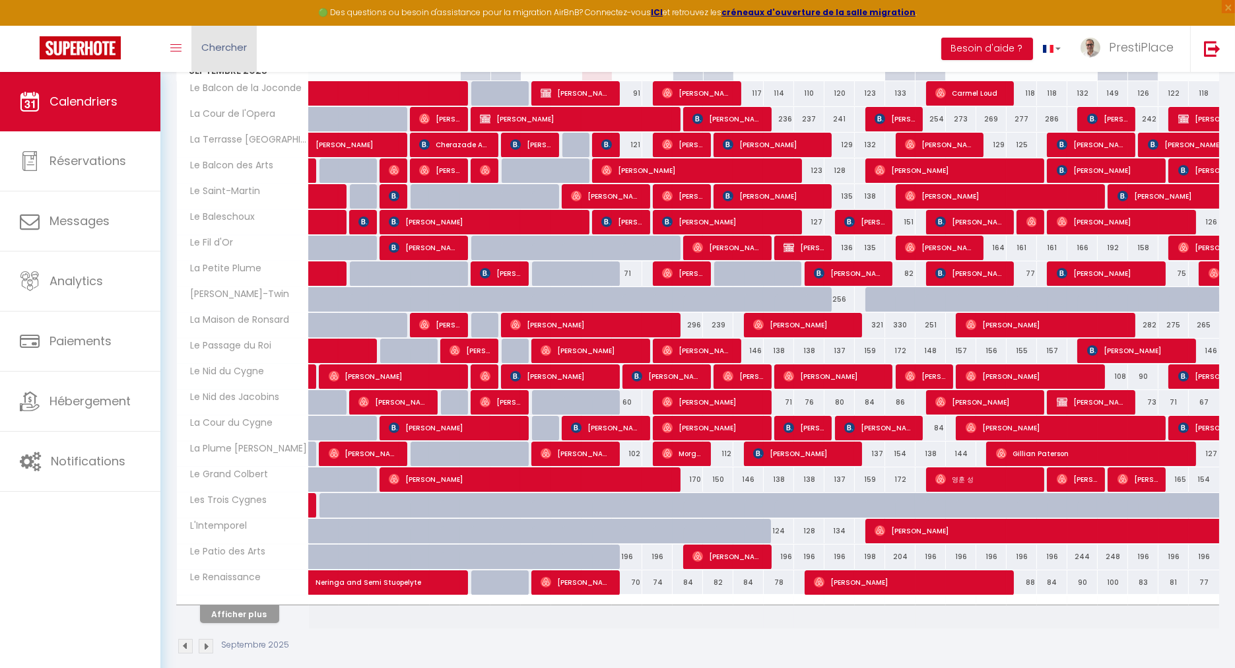
click at [233, 30] on link "Chercher" at bounding box center [223, 49] width 65 height 46
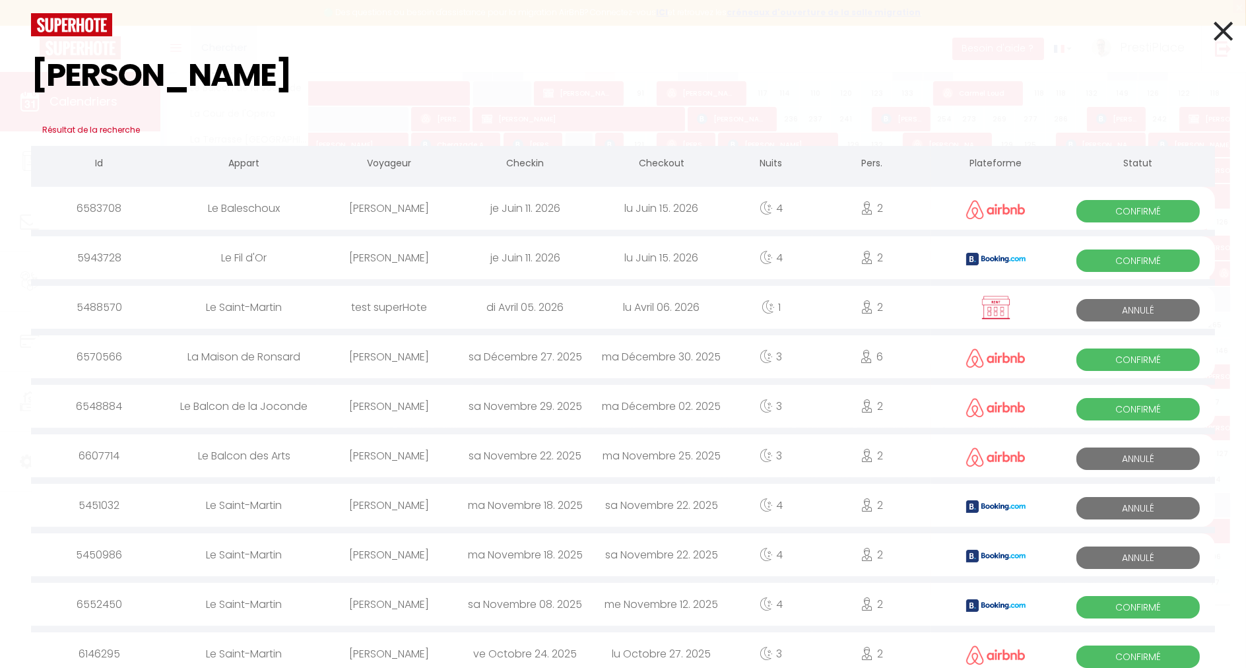
type input "[PERSON_NAME]"
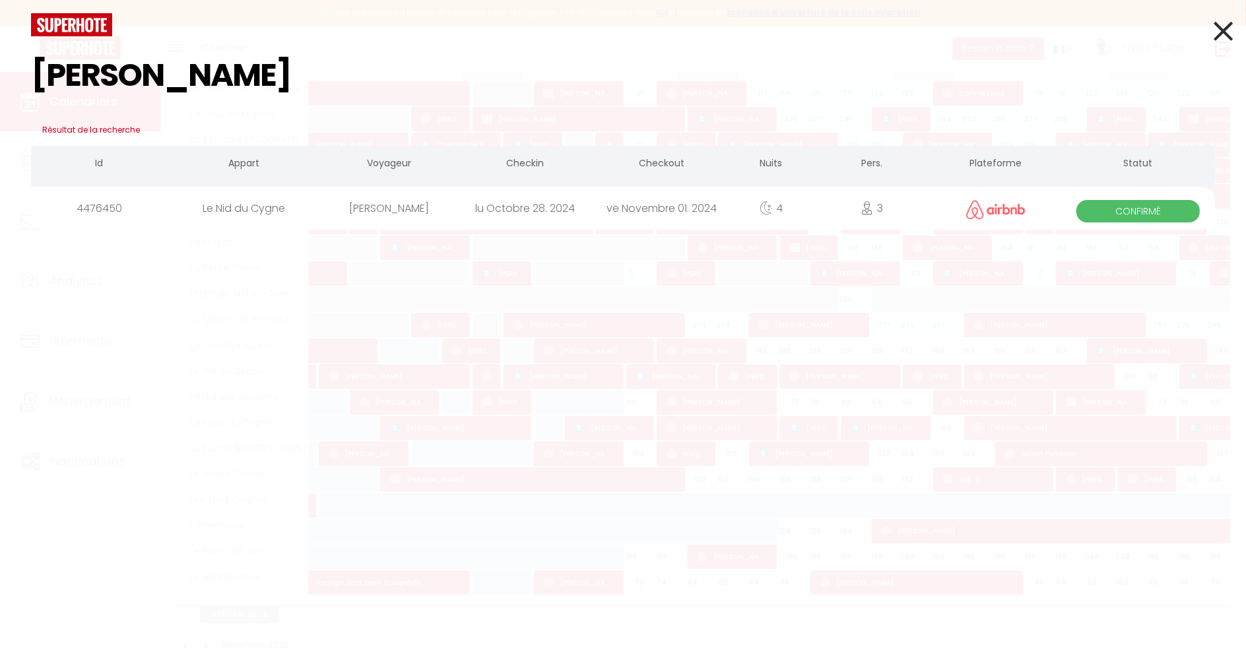
click at [413, 203] on div "[PERSON_NAME]" at bounding box center [389, 208] width 136 height 43
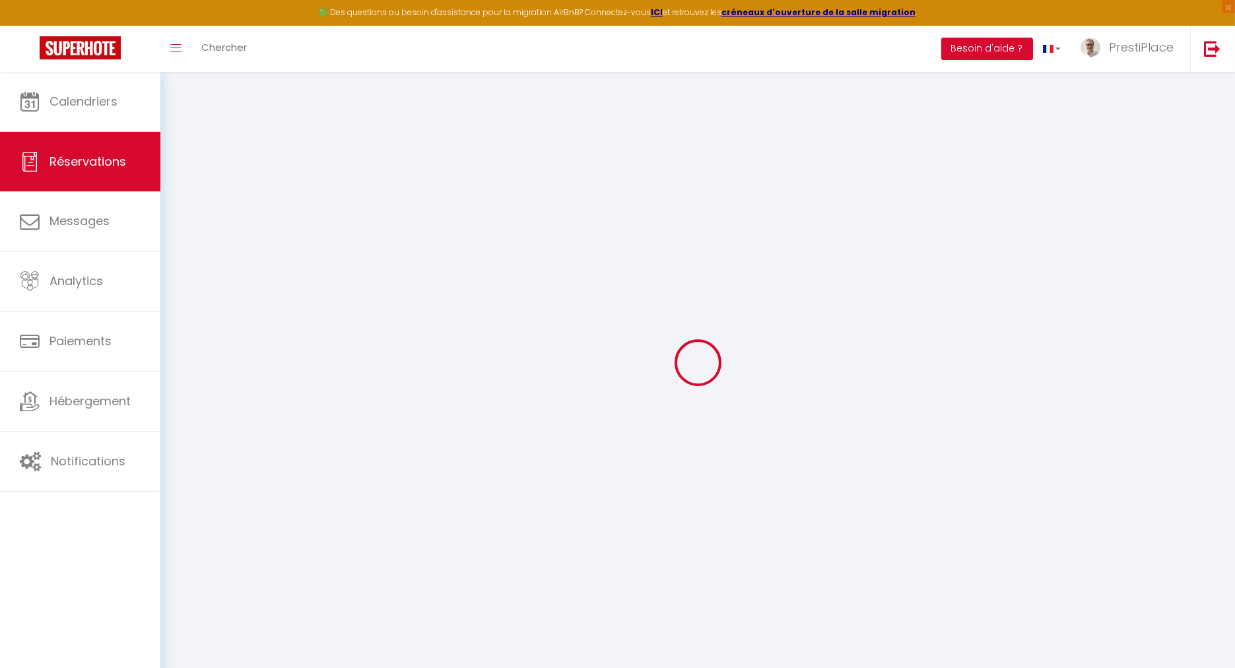
select select
checkbox input "false"
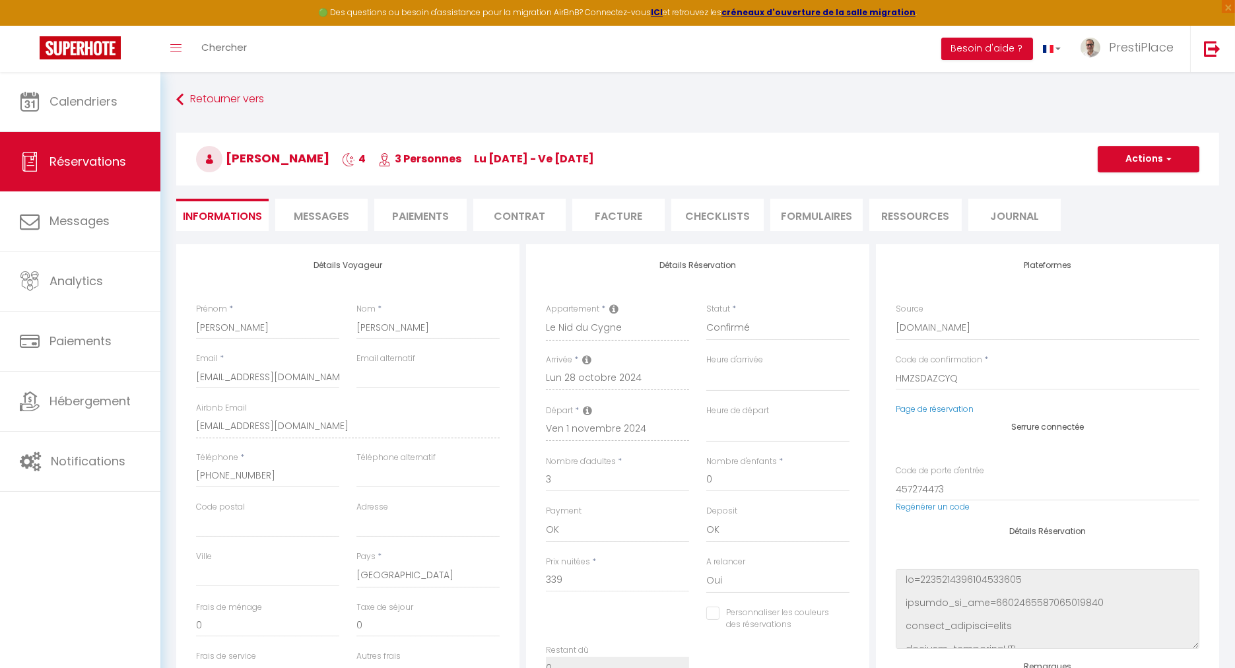
type input "46"
type input "18.64"
select select
checkbox input "false"
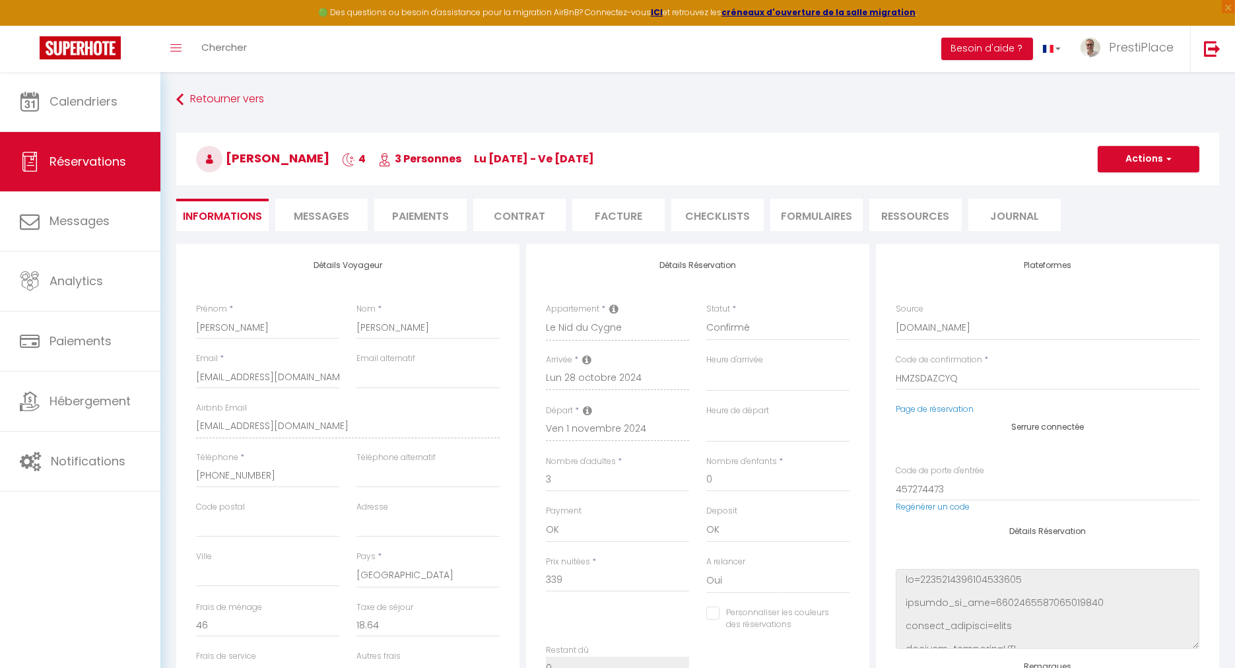
select select
click at [324, 213] on span "Messages" at bounding box center [321, 216] width 55 height 15
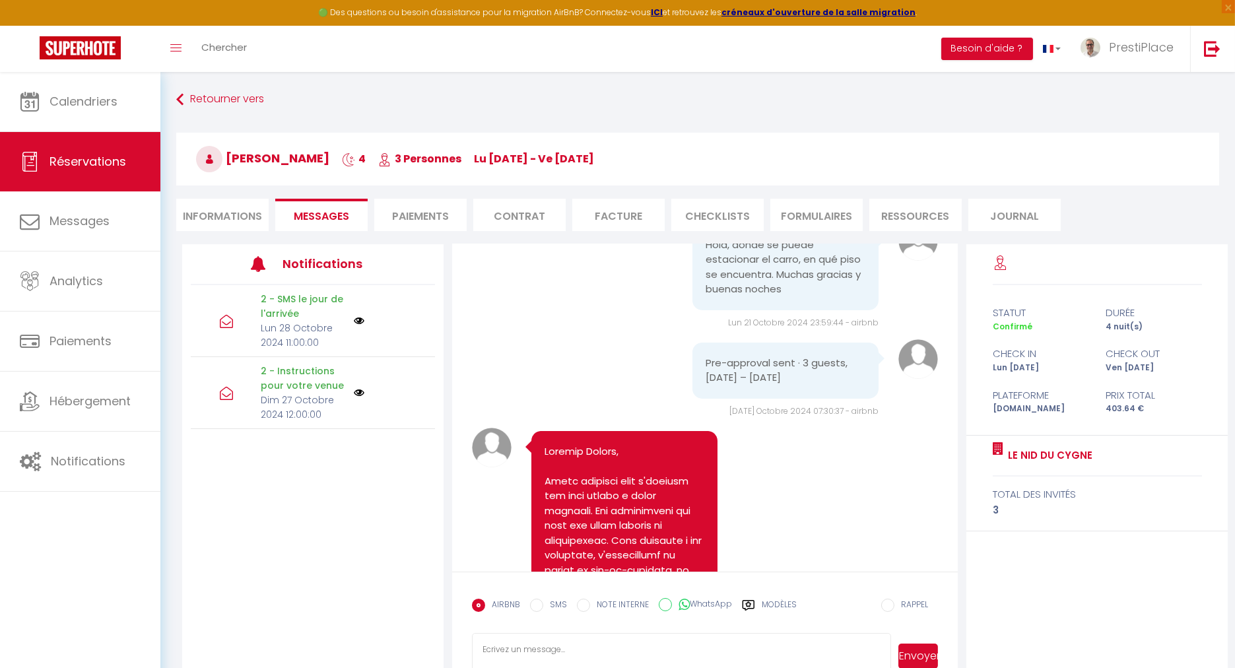
scroll to position [366, 0]
